Goal: Task Accomplishment & Management: Use online tool/utility

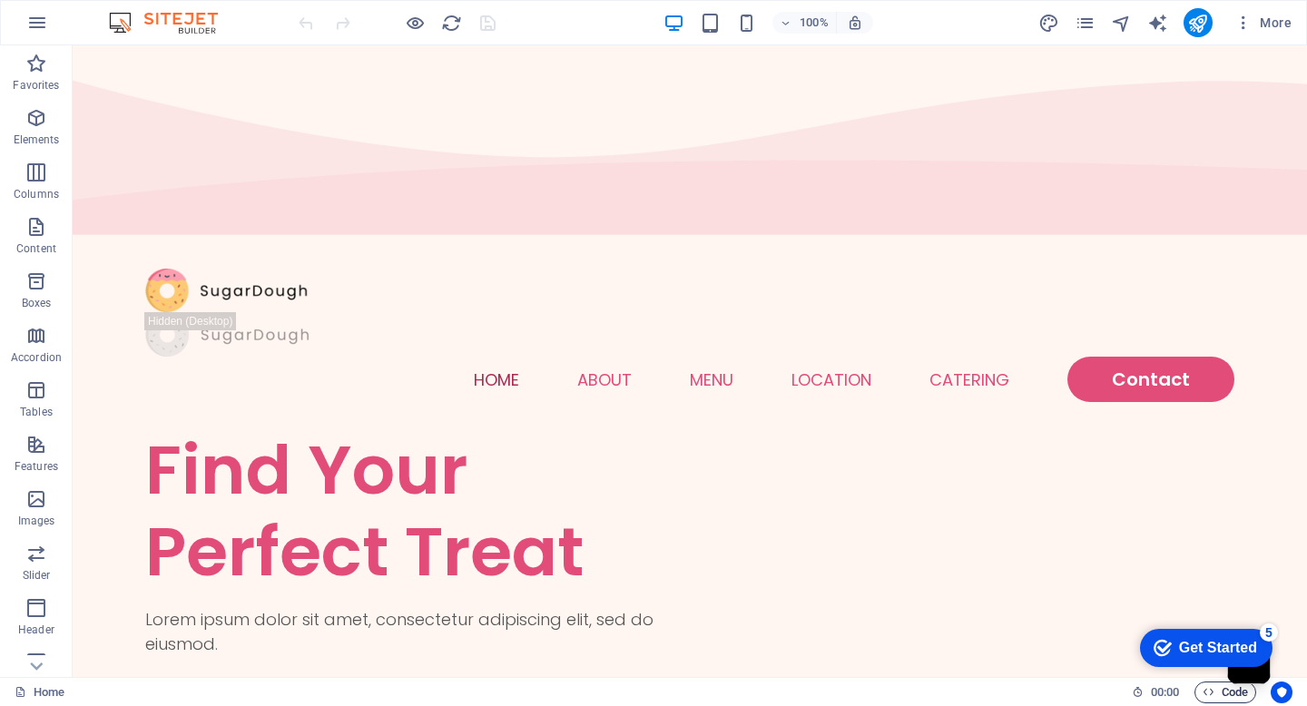
click at [1214, 692] on span "Code" at bounding box center [1224, 693] width 45 height 22
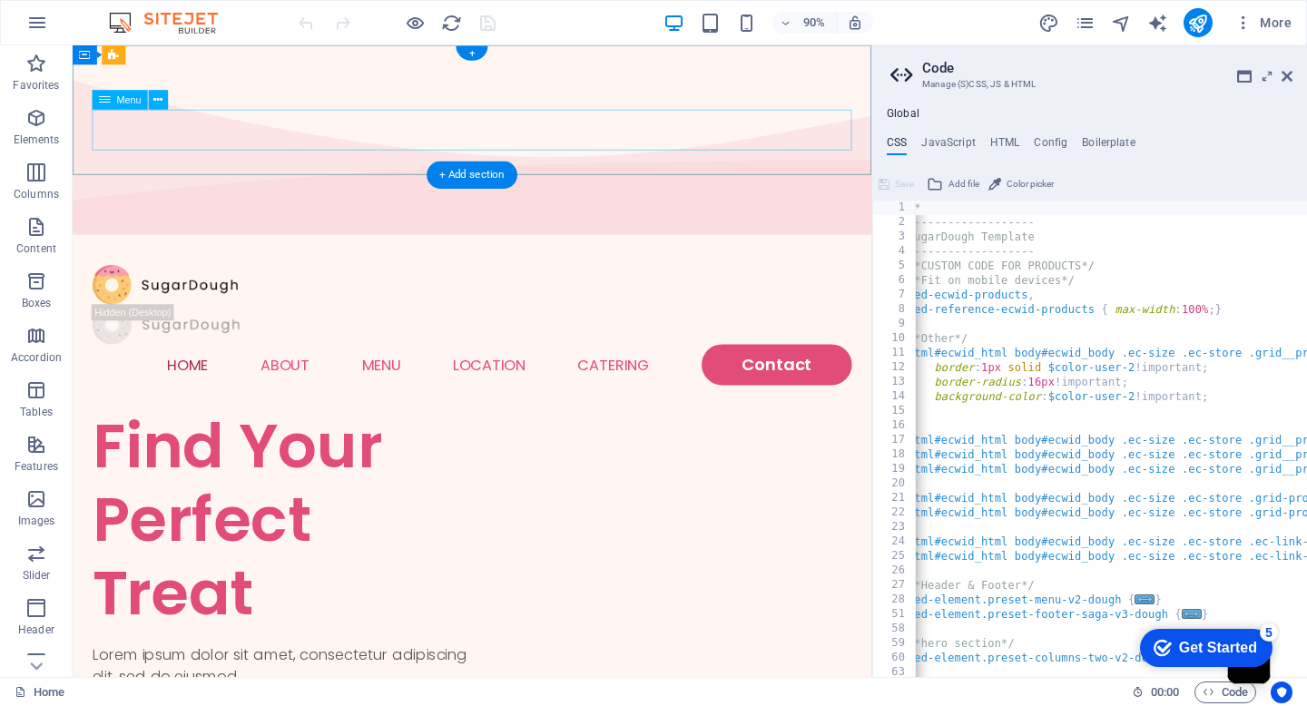
click at [857, 378] on nav "Home About Menu Location Catering Contact" at bounding box center [516, 400] width 844 height 45
select select
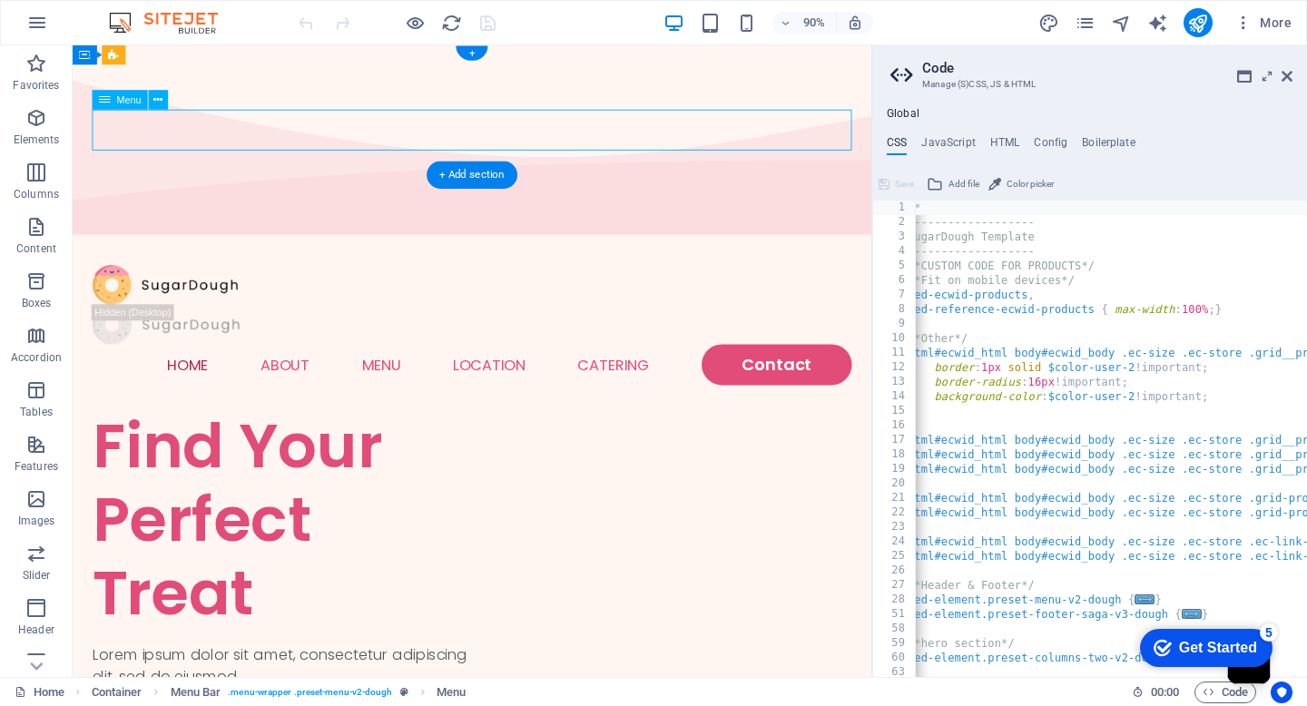
select select "1"
select select
select select "2"
select select
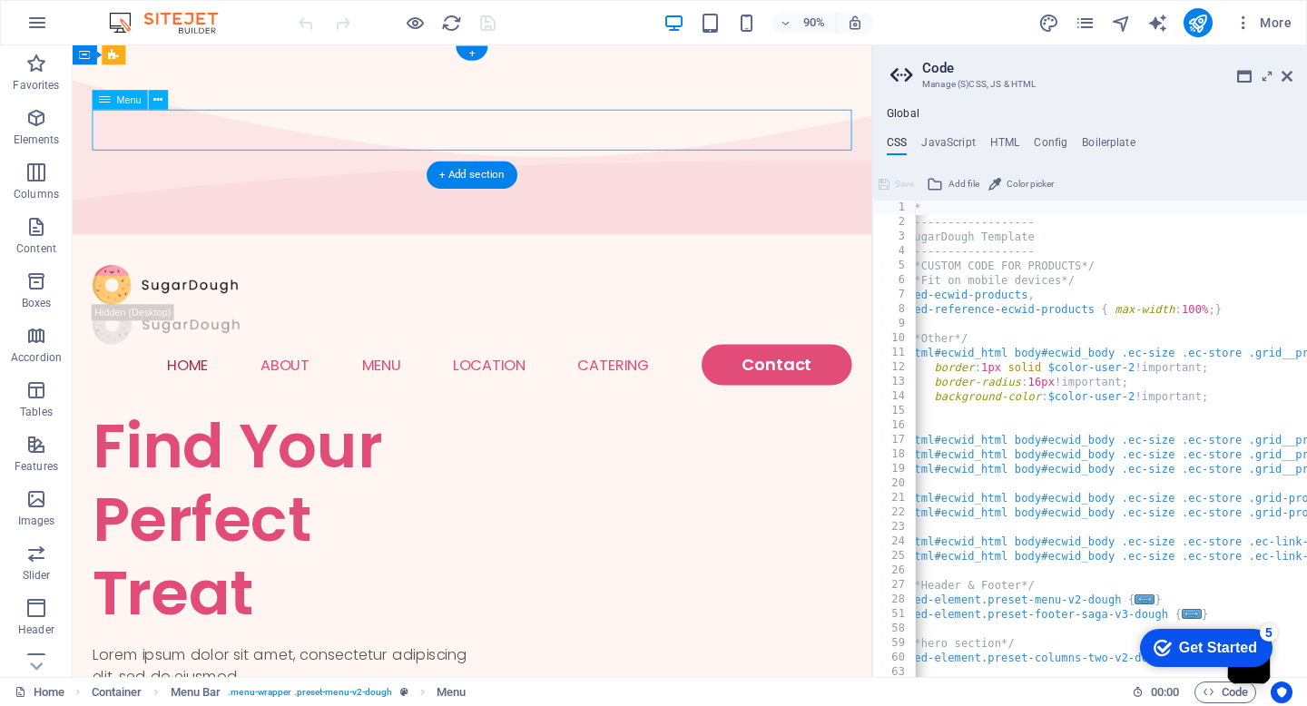
select select "default"
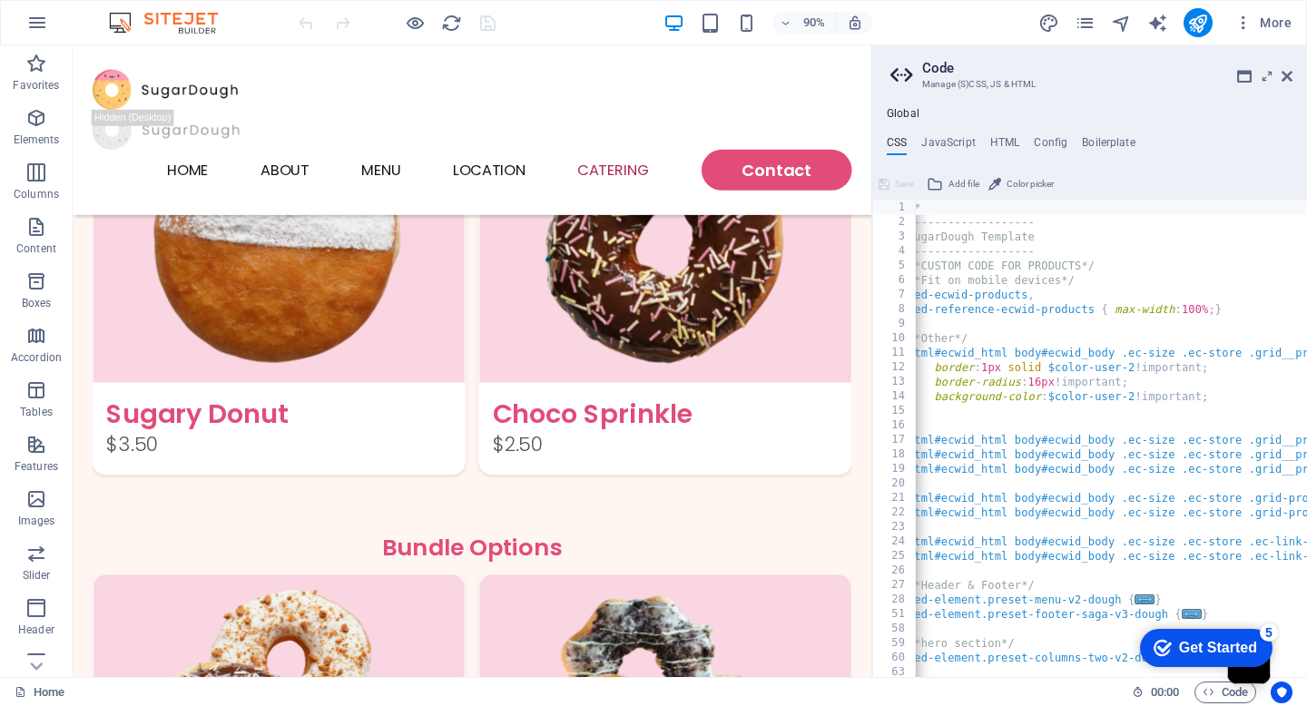
scroll to position [4449, 0]
